Goal: Navigation & Orientation: Find specific page/section

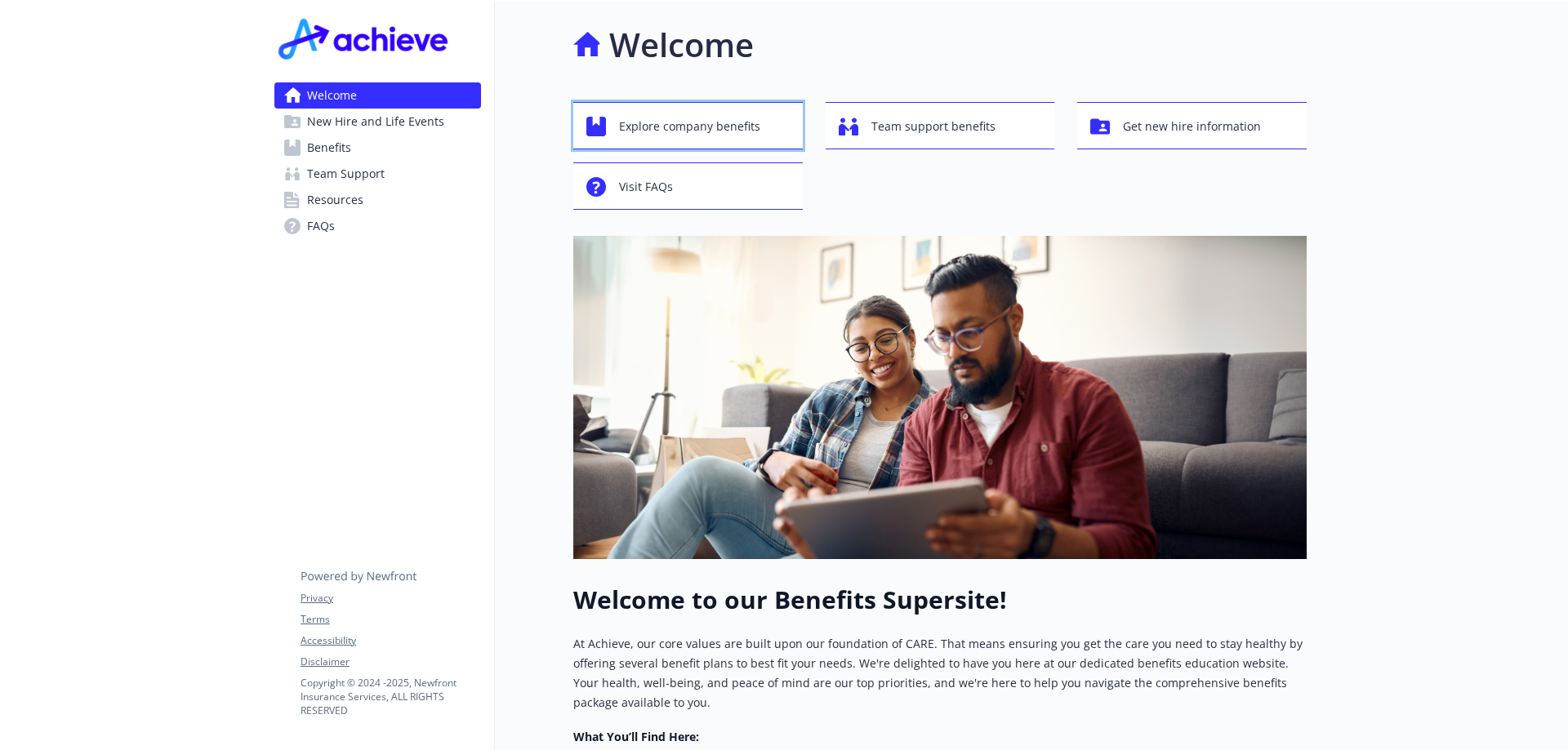
click at [663, 104] on button "Explore company benefits" at bounding box center [687, 126] width 229 height 48
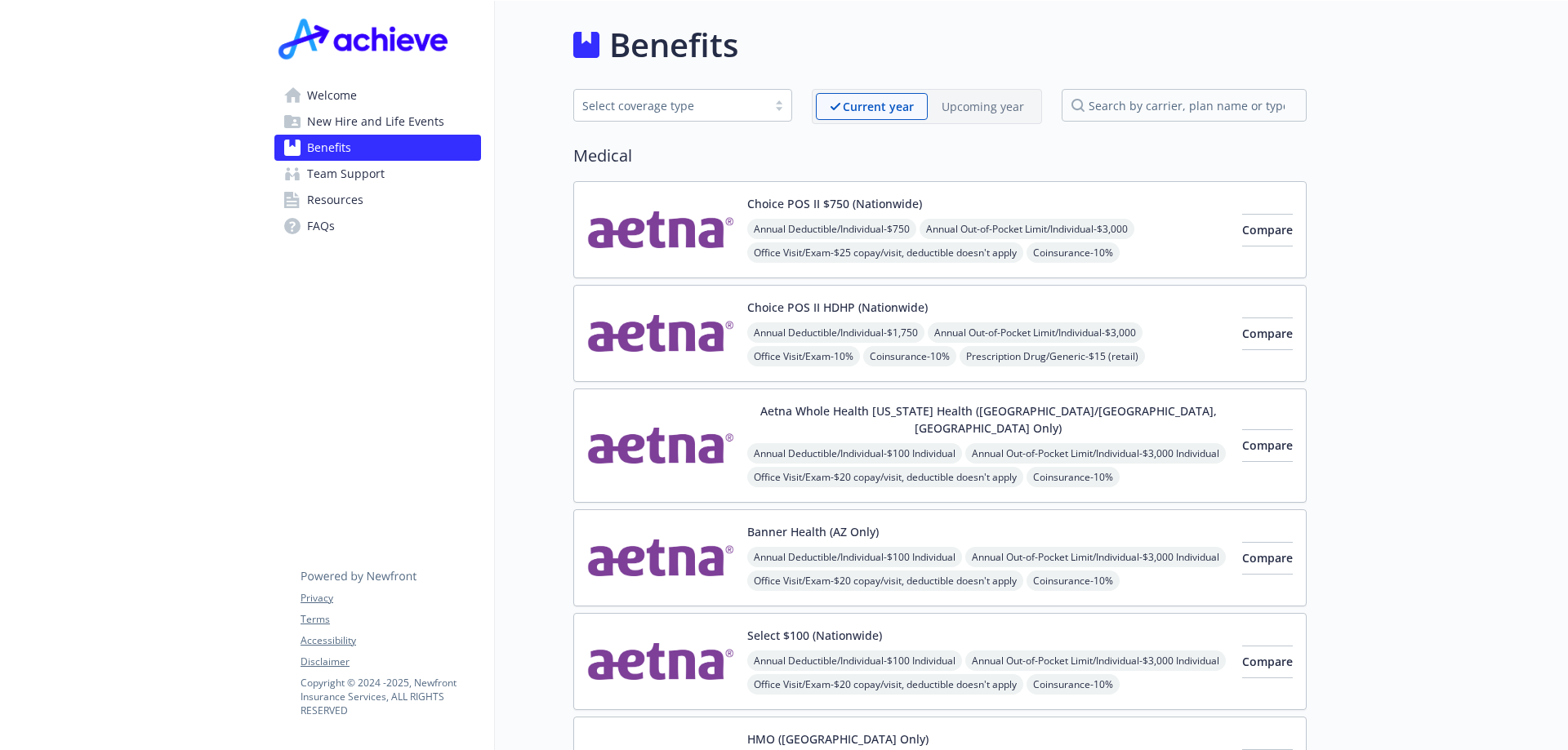
click at [359, 179] on span "Team Support" at bounding box center [346, 173] width 77 height 26
